Goal: Task Accomplishment & Management: Use online tool/utility

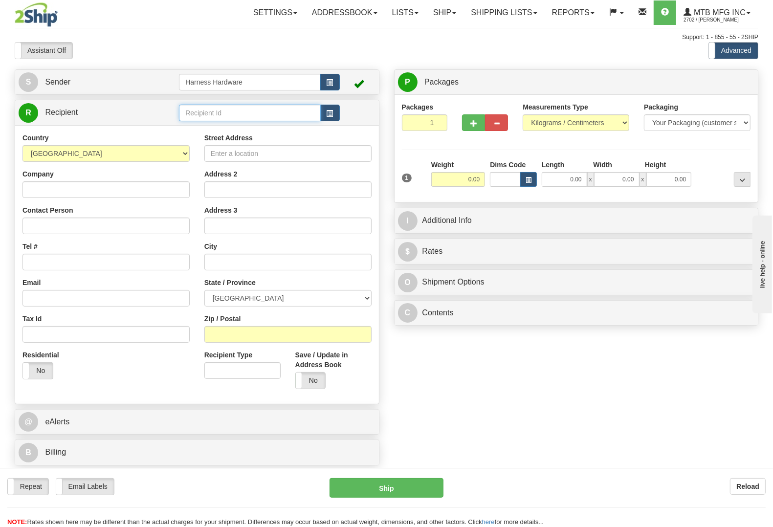
click at [249, 115] on input "text" at bounding box center [249, 113] width 141 height 17
click at [234, 152] on div "SKIP-[GEOGRAPHIC_DATA]" at bounding box center [248, 154] width 132 height 11
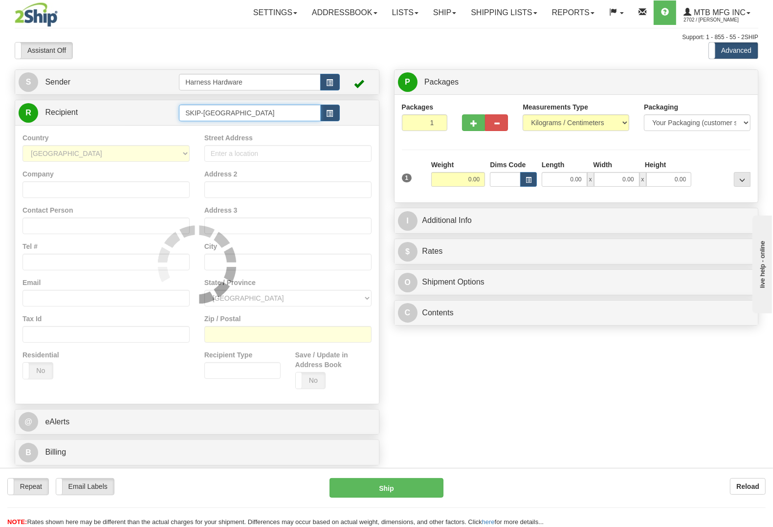
type input "SKIP-[GEOGRAPHIC_DATA]"
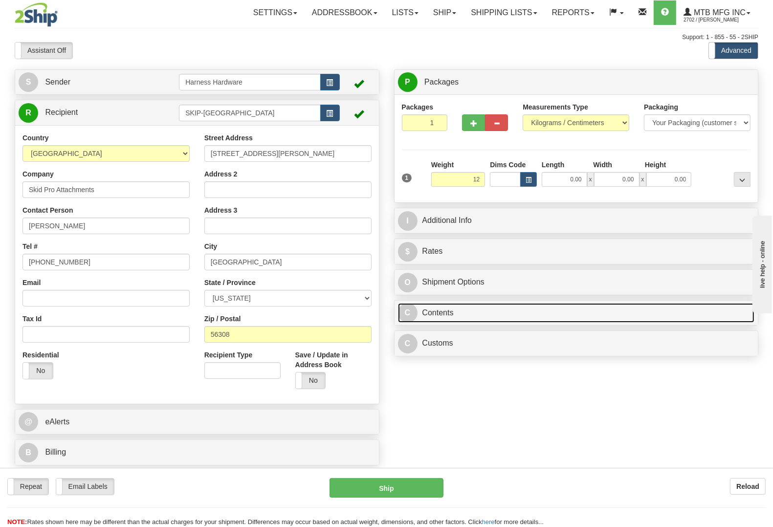
type input "12.00"
click at [423, 319] on link "C Contents" at bounding box center [576, 313] width 357 height 20
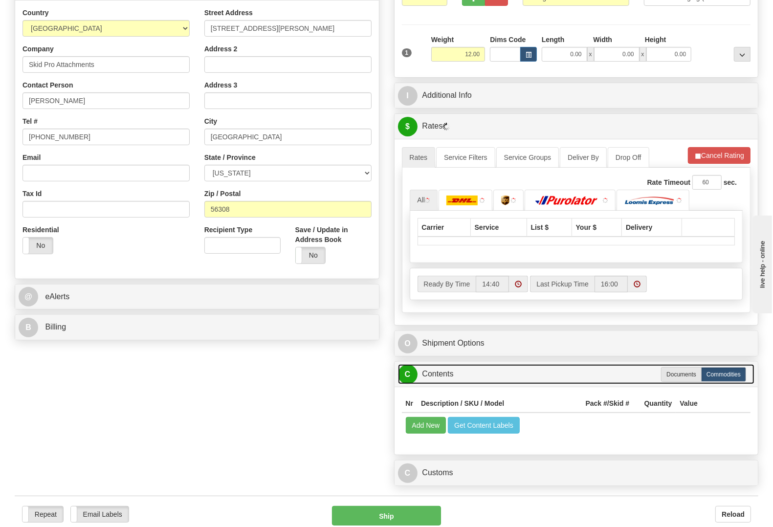
scroll to position [245, 0]
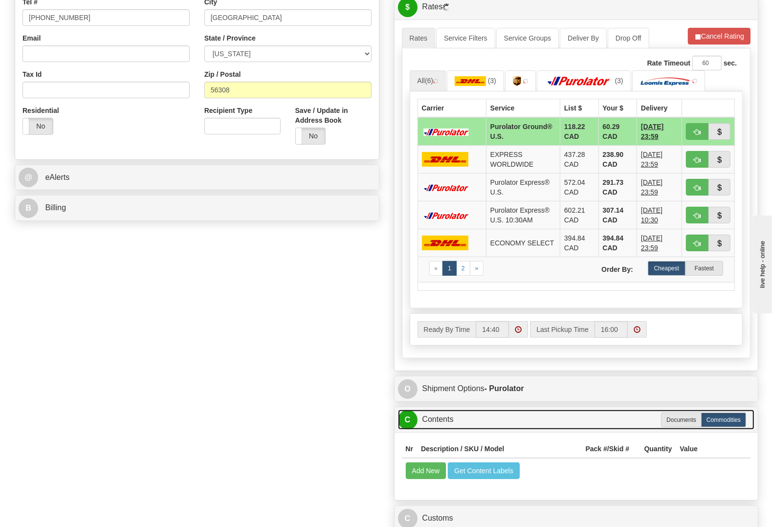
click at [429, 427] on link "C Contents" at bounding box center [576, 420] width 357 height 20
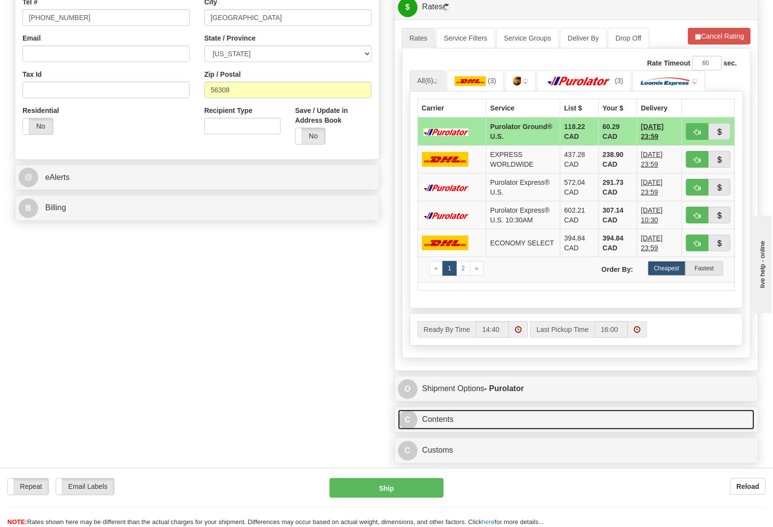
click at [456, 414] on link "C Contents" at bounding box center [576, 420] width 357 height 20
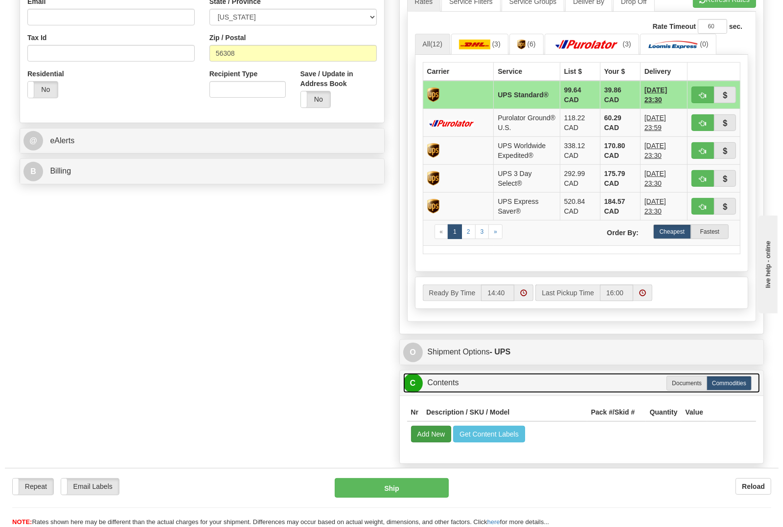
scroll to position [306, 0]
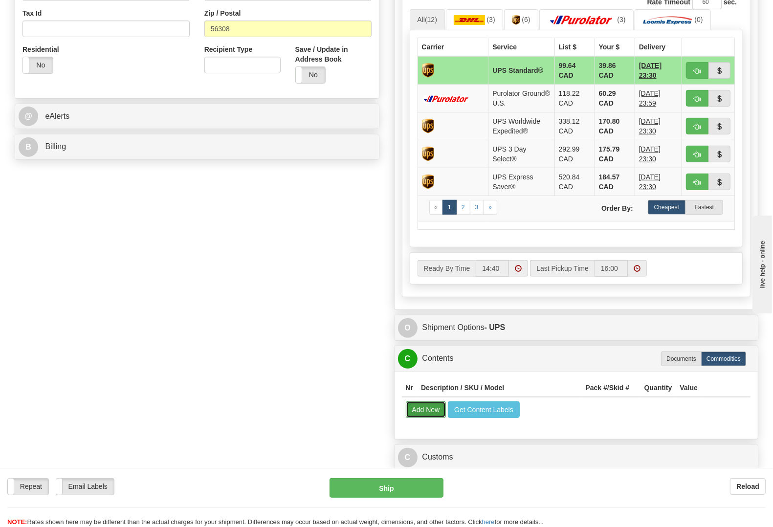
click at [424, 410] on button "Add New" at bounding box center [426, 410] width 41 height 17
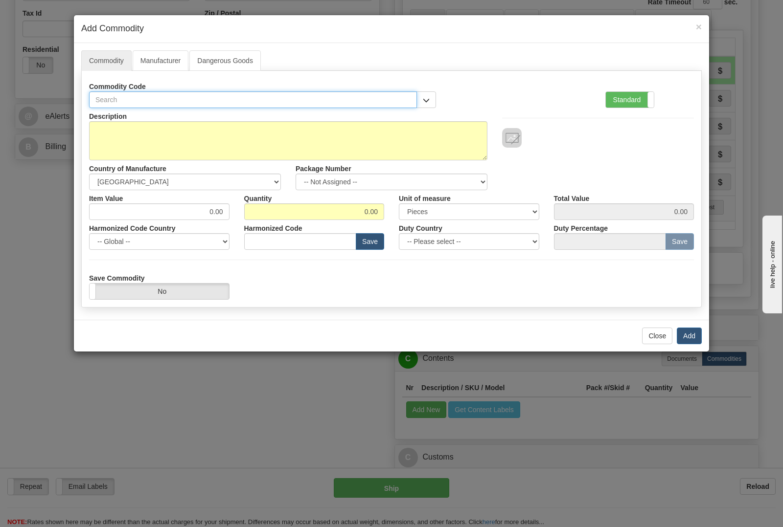
click at [234, 100] on input "text" at bounding box center [253, 99] width 328 height 17
type input "3749"
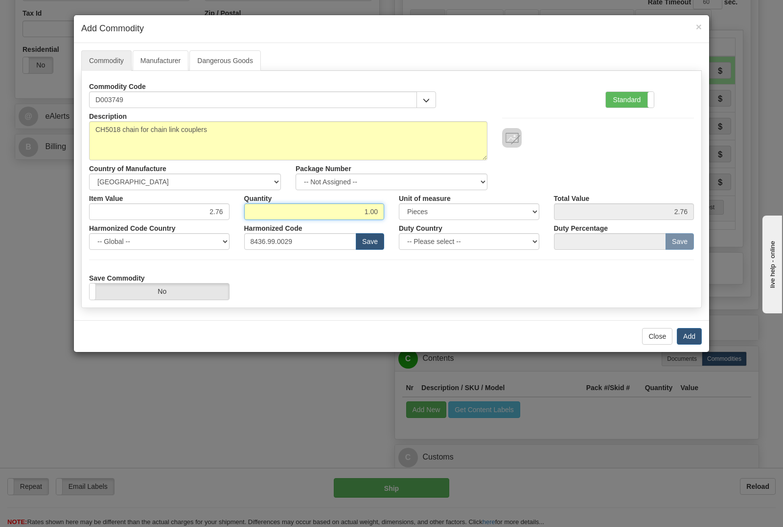
drag, startPoint x: 358, startPoint y: 209, endPoint x: 450, endPoint y: 211, distance: 92.5
click at [450, 211] on div "Item Value 2.76 Quantity 1.00 Unit of measure 3 Thousand Square Inches Adjustme…" at bounding box center [391, 205] width 619 height 30
type input "20"
type input "55.20"
click at [689, 337] on button "Add" at bounding box center [688, 336] width 25 height 17
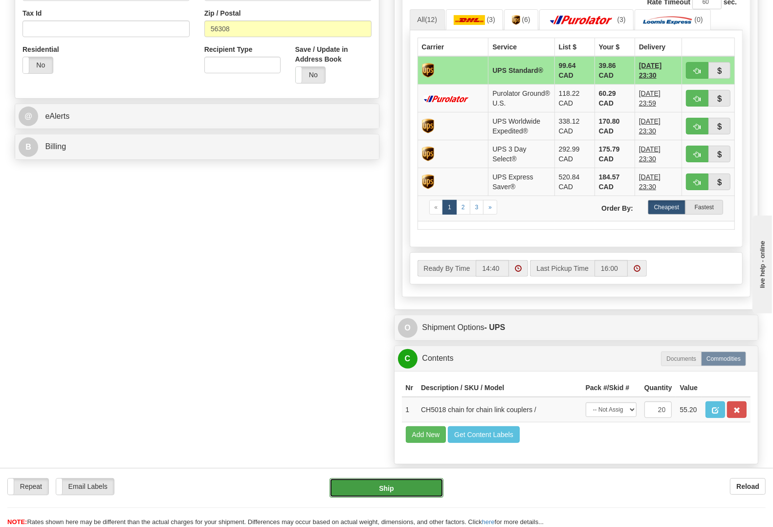
click at [385, 482] on button "Ship" at bounding box center [387, 488] width 114 height 20
type input "11"
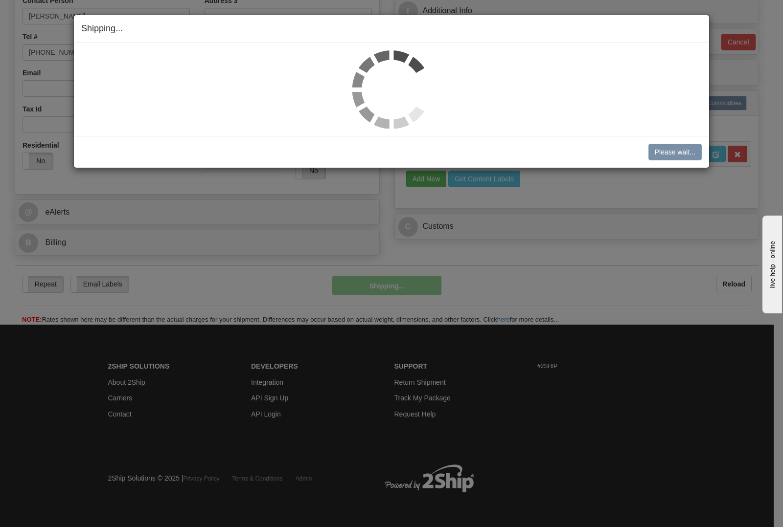
scroll to position [213, 0]
